Goal: Find specific page/section: Find specific page/section

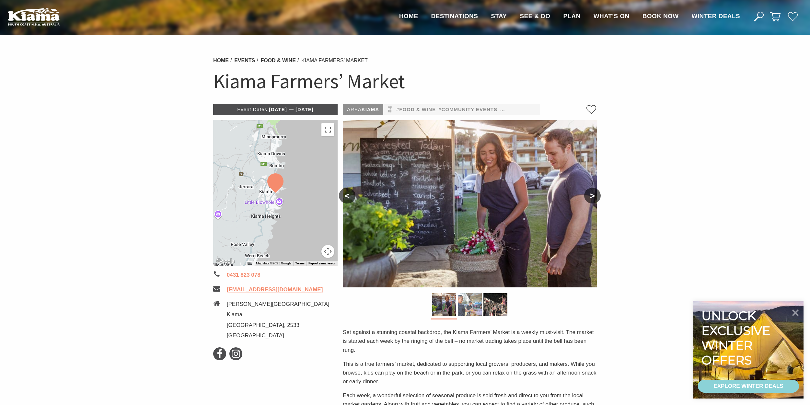
click at [475, 300] on img at bounding box center [470, 304] width 24 height 23
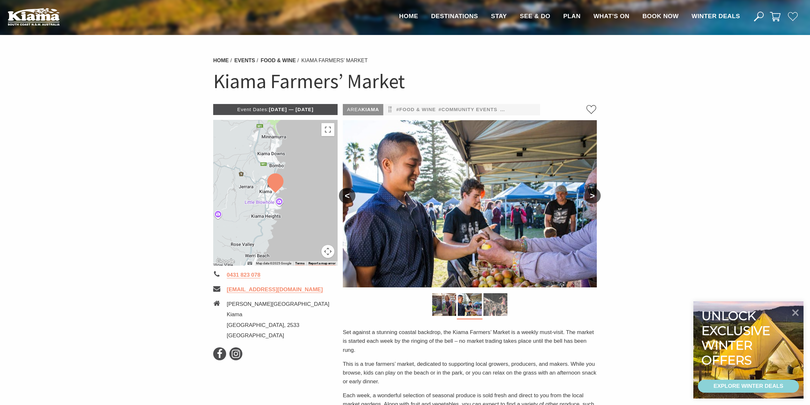
click at [500, 307] on img at bounding box center [496, 304] width 24 height 23
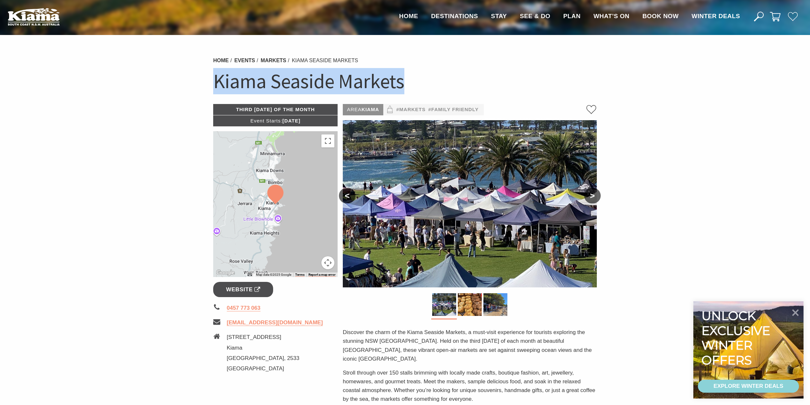
drag, startPoint x: 406, startPoint y: 81, endPoint x: 218, endPoint y: 89, distance: 188.5
click at [218, 89] on h1 "Kiama Seaside Markets" at bounding box center [405, 81] width 384 height 26
copy h1 "Kiama Seaside Markets"
